Goal: Task Accomplishment & Management: Manage account settings

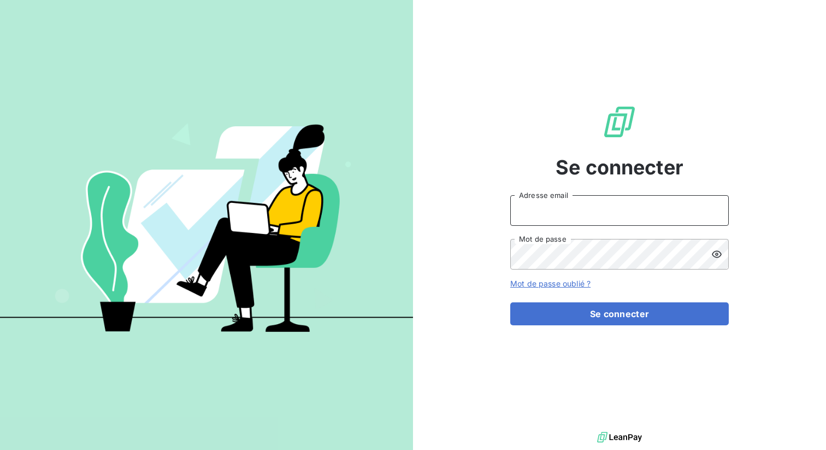
click at [559, 210] on input "Adresse email" at bounding box center [619, 210] width 219 height 31
type input "admin@ozyme"
click at [510, 302] on button "Se connecter" at bounding box center [619, 313] width 219 height 23
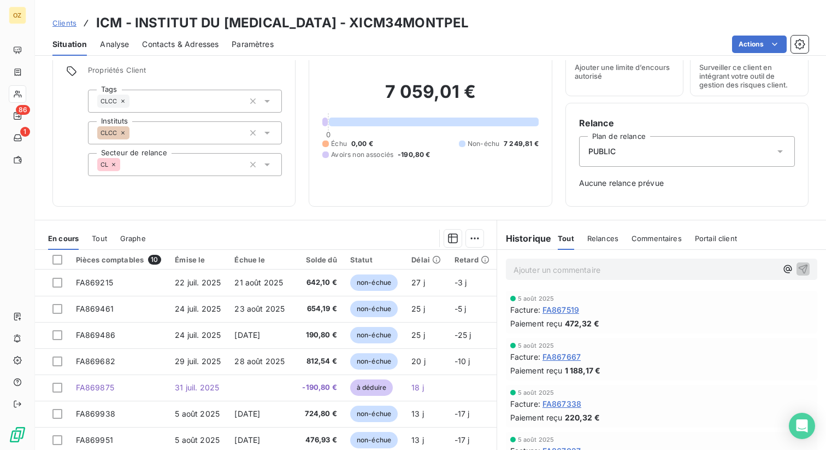
scroll to position [89, 0]
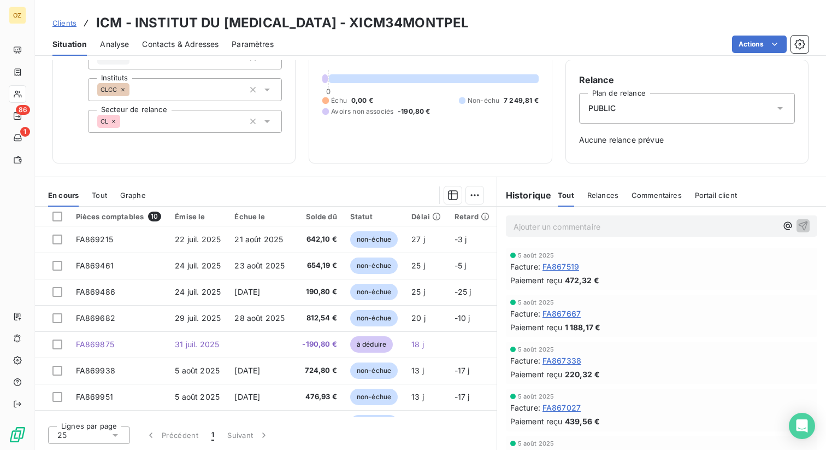
click at [605, 196] on span "Relances" at bounding box center [602, 195] width 31 height 9
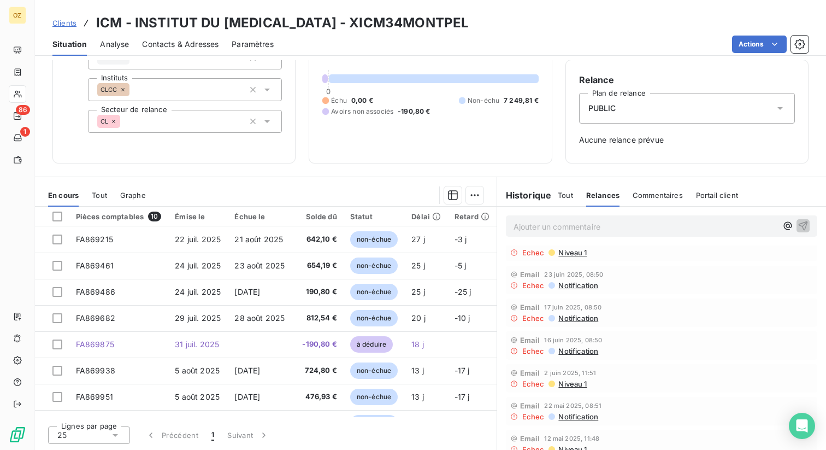
scroll to position [0, 0]
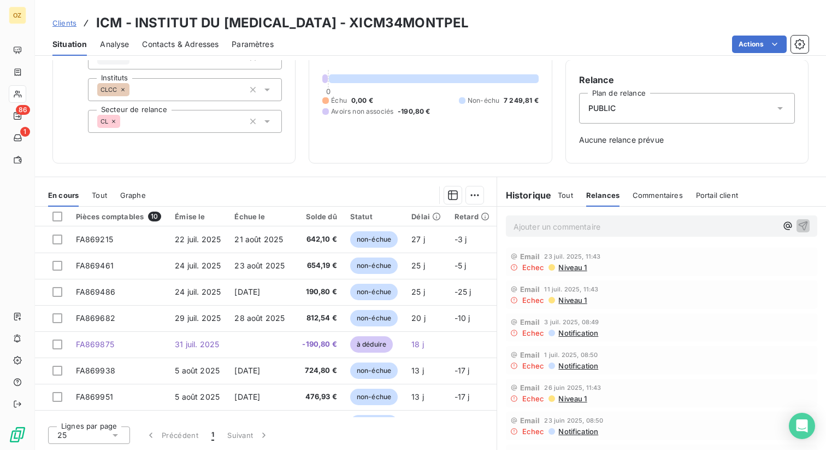
click at [575, 268] on span "Niveau 1" at bounding box center [571, 267] width 29 height 9
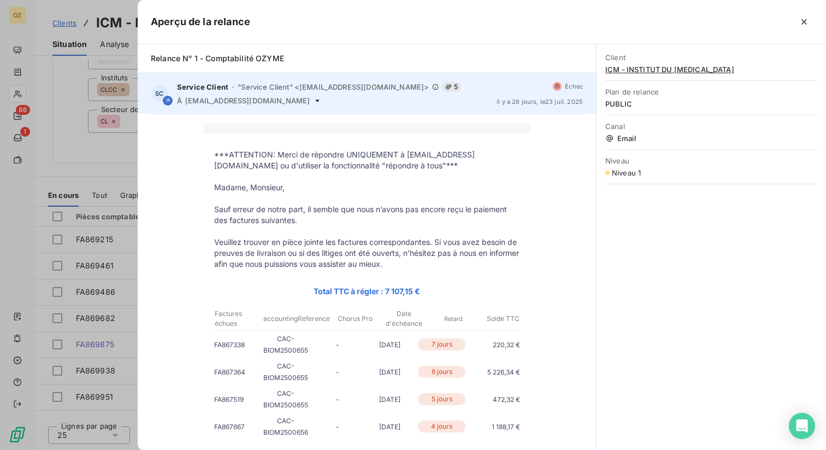
click at [313, 101] on icon at bounding box center [317, 100] width 9 height 9
click at [313, 99] on icon at bounding box center [317, 100] width 9 height 9
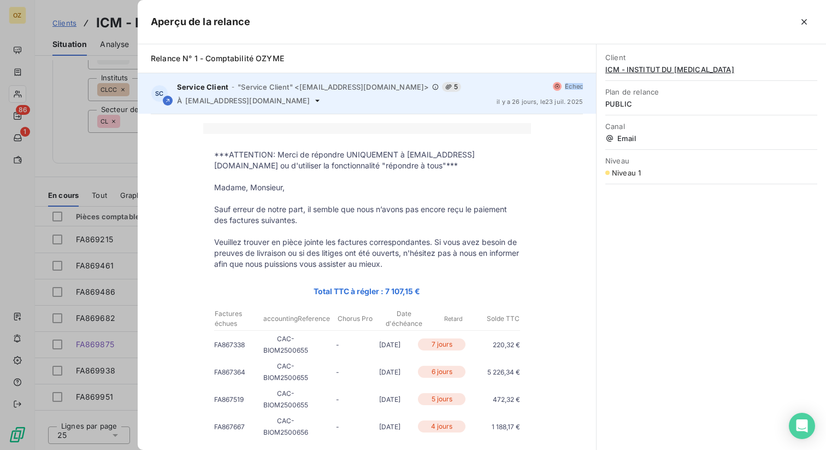
click at [313, 99] on icon at bounding box center [317, 100] width 9 height 9
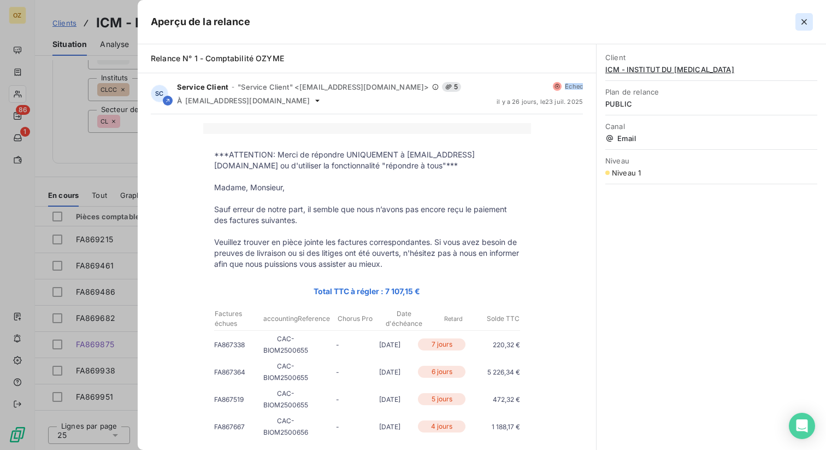
click at [803, 21] on icon "button" at bounding box center [804, 21] width 11 height 11
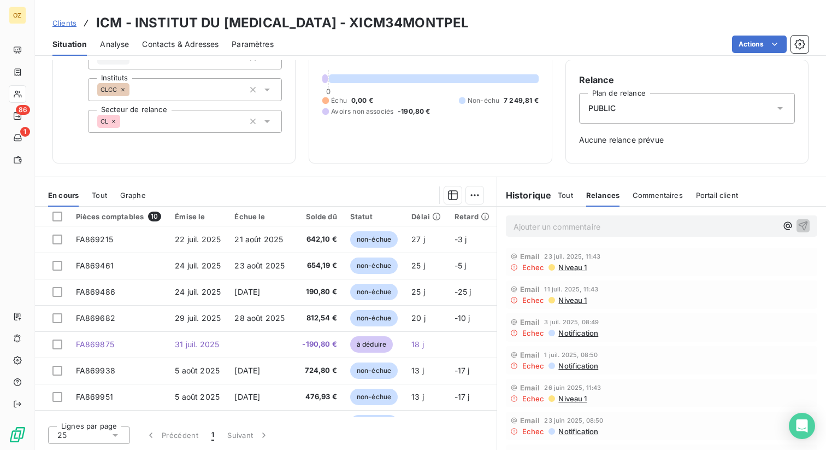
click at [572, 267] on span "Niveau 1" at bounding box center [571, 267] width 29 height 9
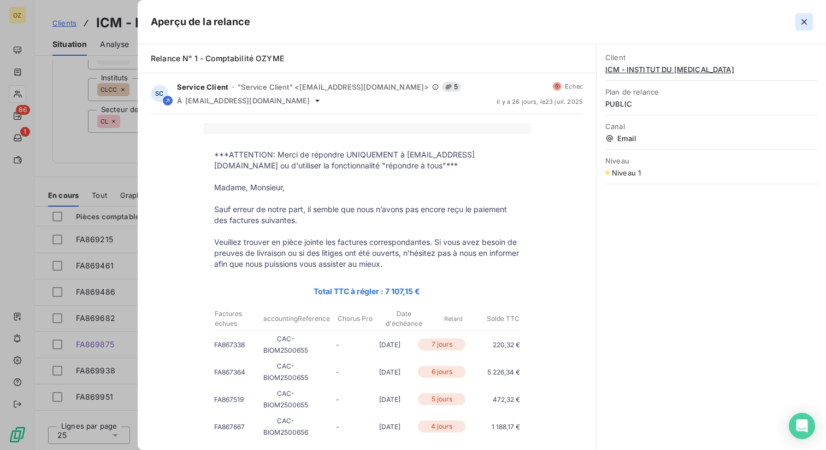
click at [803, 20] on icon "button" at bounding box center [804, 21] width 11 height 11
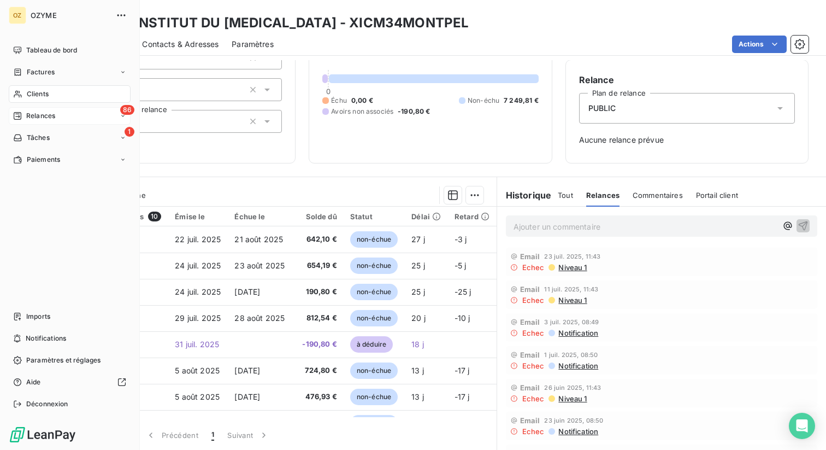
click at [52, 115] on span "Relances" at bounding box center [40, 116] width 29 height 10
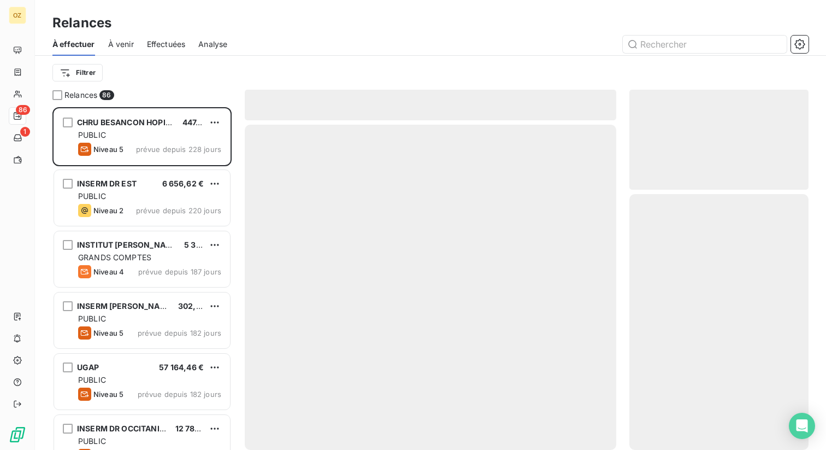
scroll to position [343, 179]
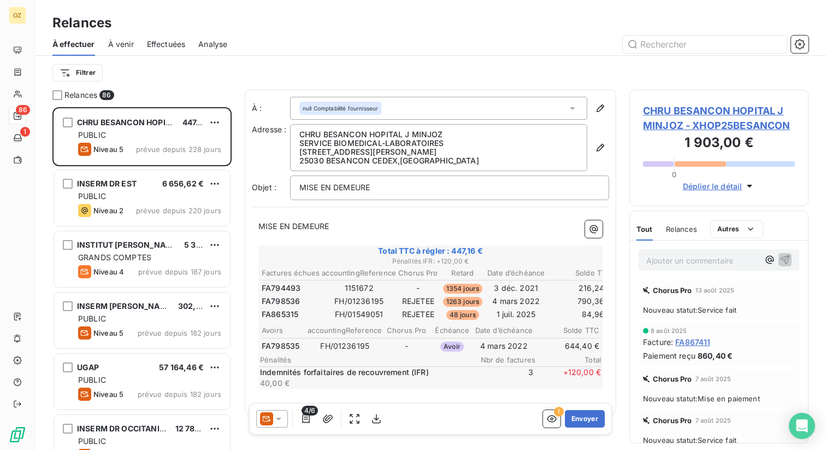
click at [166, 50] on div "Effectuées" at bounding box center [166, 44] width 39 height 23
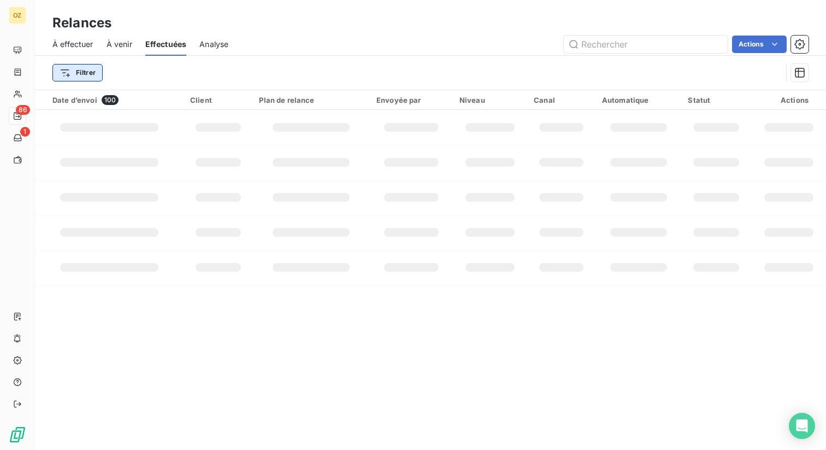
click at [79, 76] on html "OZ 86 1 Relances À effectuer À venir Effectuées Analyse Actions Filtrer Date d’…" at bounding box center [413, 225] width 826 height 450
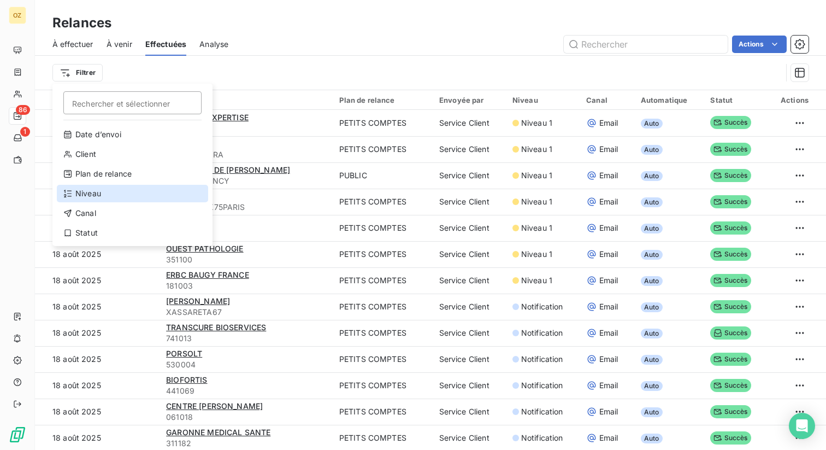
click at [104, 196] on div "Niveau" at bounding box center [132, 193] width 151 height 17
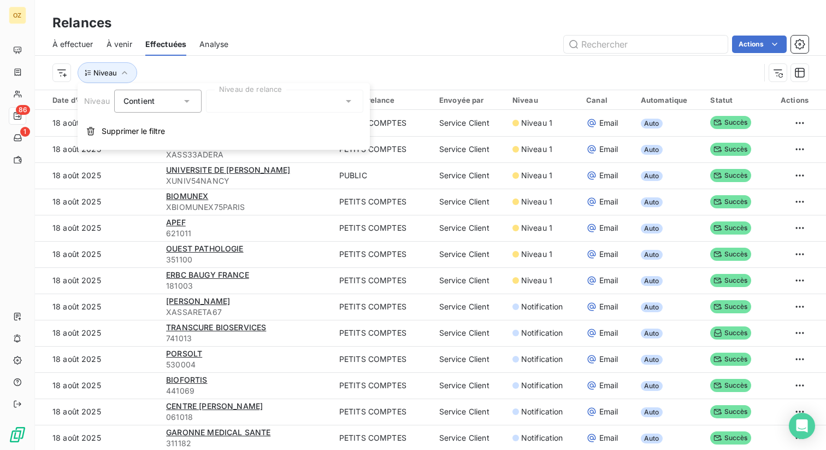
click at [226, 108] on div at bounding box center [284, 101] width 157 height 23
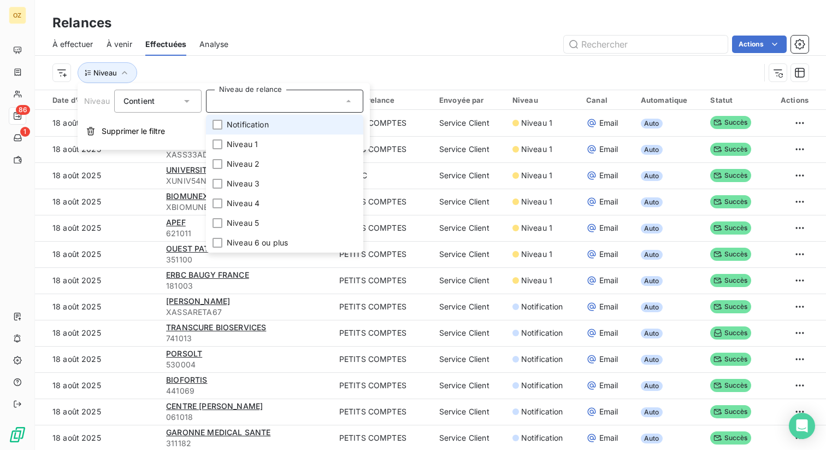
click at [245, 130] on li "Notification" at bounding box center [284, 125] width 157 height 20
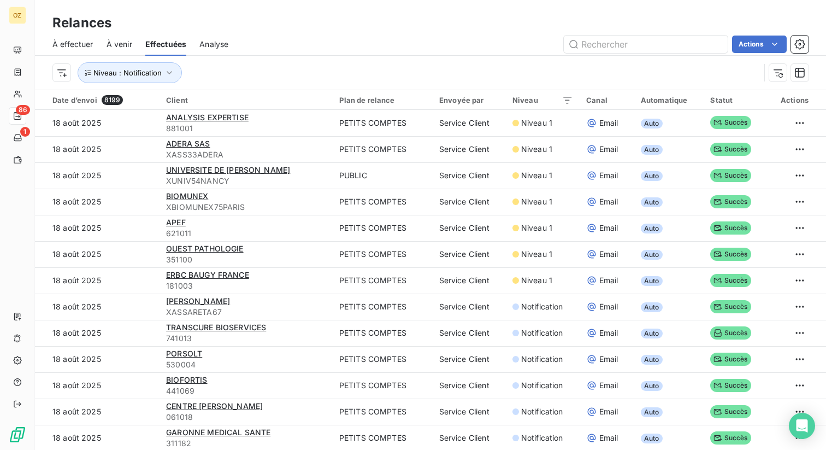
click at [349, 58] on div "Niveau : Notification" at bounding box center [430, 73] width 756 height 34
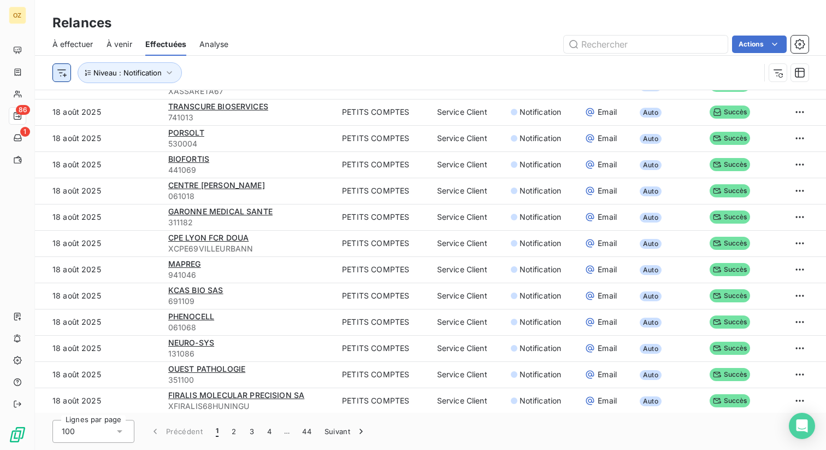
click at [63, 76] on html "OZ 86 1 Relances À effectuer À venir Effectuées Analyse Actions Niveau : Notifi…" at bounding box center [413, 225] width 826 height 450
click at [282, 78] on html "OZ 86 1 Relances À effectuer À venir Effectuées Analyse Actions Niveau : Notifi…" at bounding box center [413, 225] width 826 height 450
click at [108, 438] on div "100" at bounding box center [93, 431] width 82 height 23
click at [268, 430] on button "4" at bounding box center [269, 431] width 17 height 23
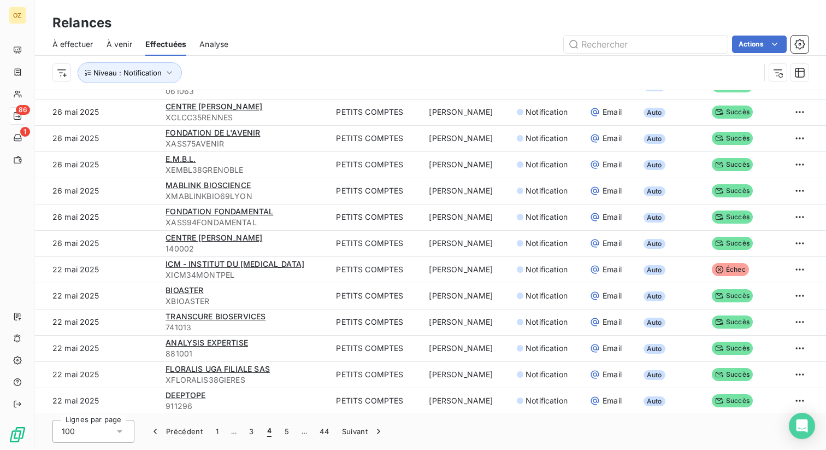
scroll to position [2250, 0]
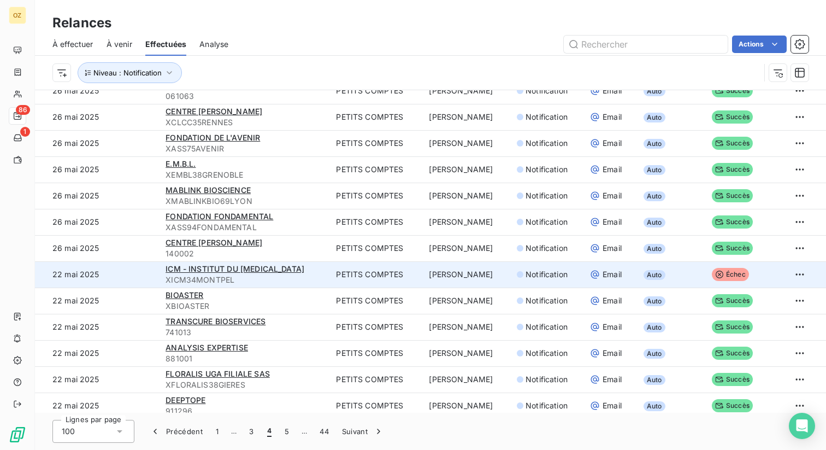
click at [654, 276] on span "Auto" at bounding box center [655, 275] width 22 height 10
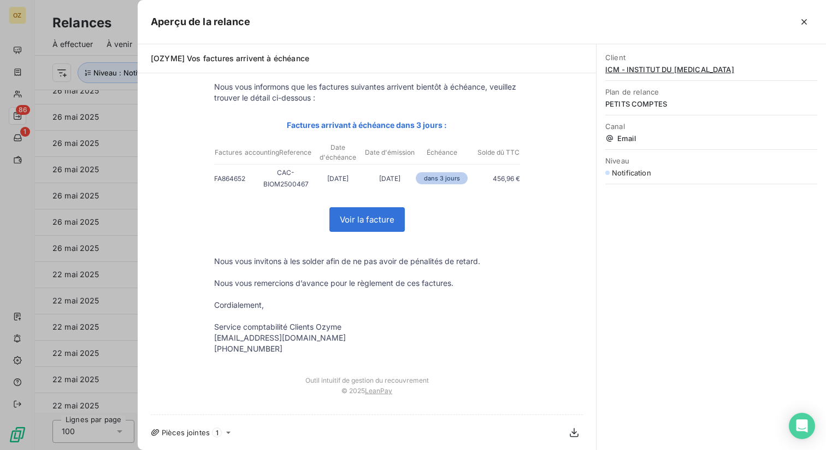
scroll to position [0, 0]
